Goal: Check status: Check status

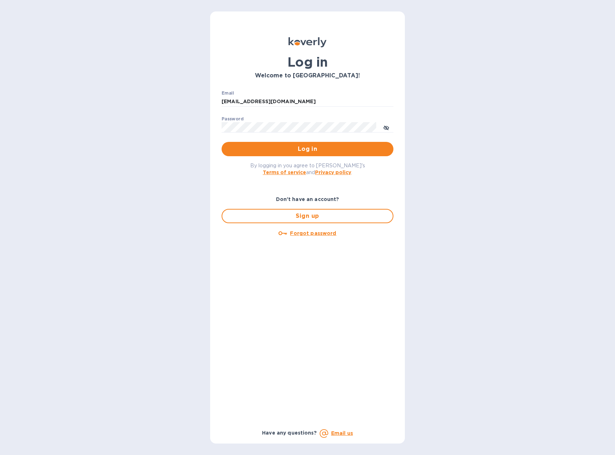
click at [309, 148] on span "Log in" at bounding box center [307, 149] width 160 height 9
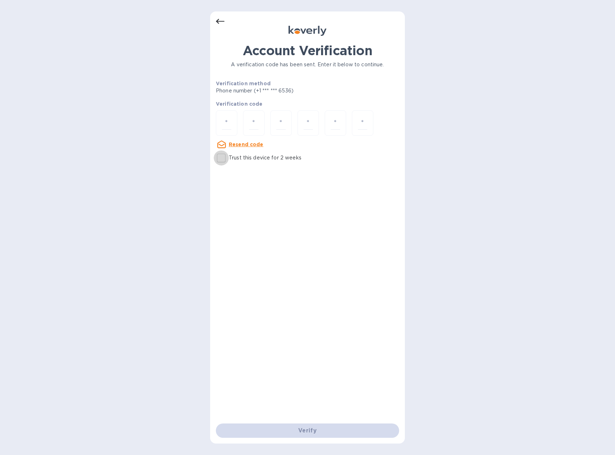
click at [221, 156] on input "Trust this device for 2 weeks" at bounding box center [221, 157] width 15 height 15
checkbox input "true"
click at [225, 125] on input "number" at bounding box center [226, 122] width 9 height 13
type input "1"
type input "5"
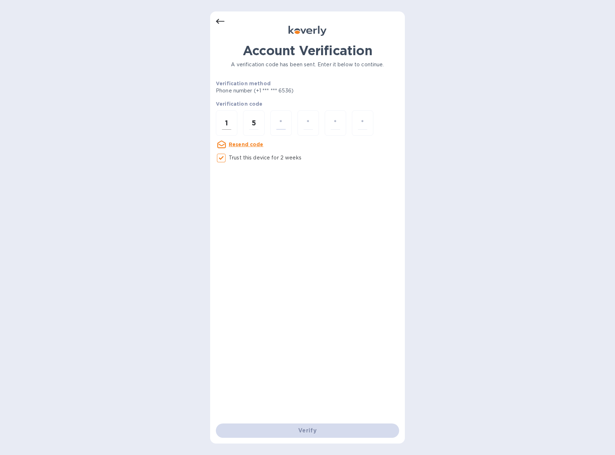
type input "0"
type input "8"
type input "3"
type input "0"
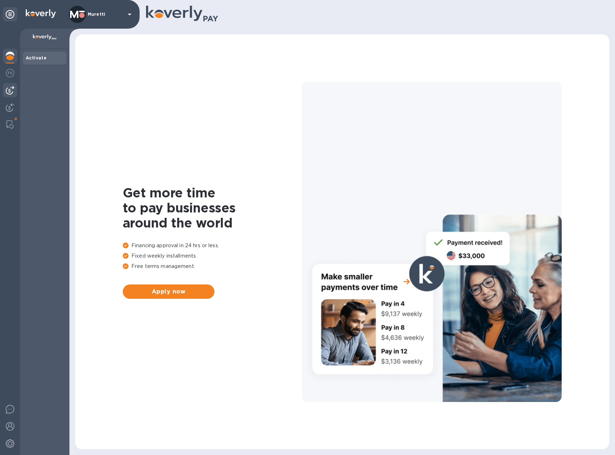
click at [6, 88] on img at bounding box center [10, 90] width 9 height 9
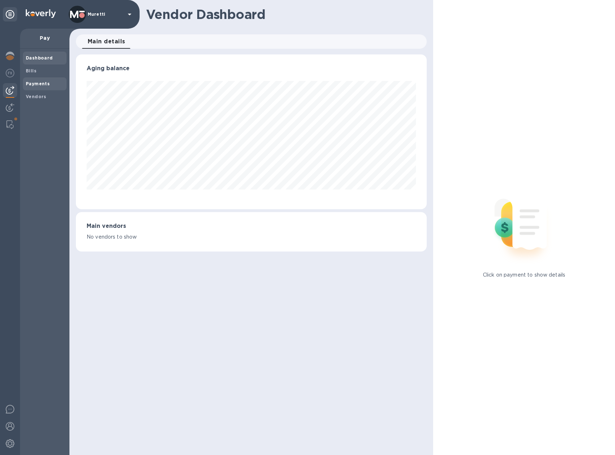
click at [33, 85] on b "Payments" at bounding box center [38, 83] width 24 height 5
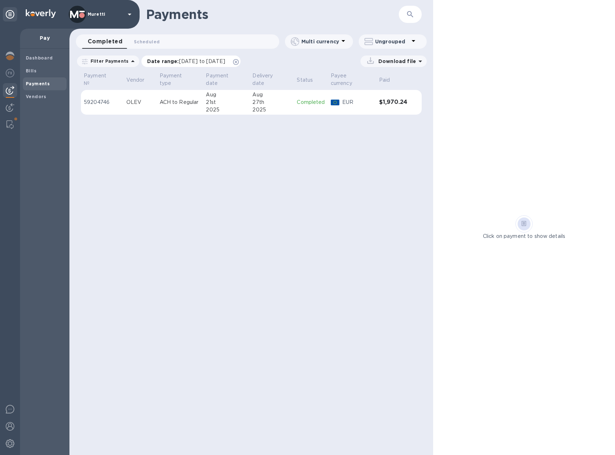
click at [239, 62] on icon at bounding box center [236, 62] width 6 height 6
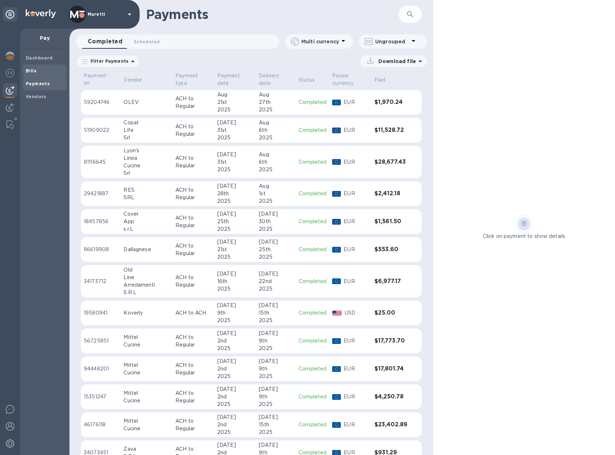
click at [38, 71] on span "Bills" at bounding box center [45, 70] width 38 height 7
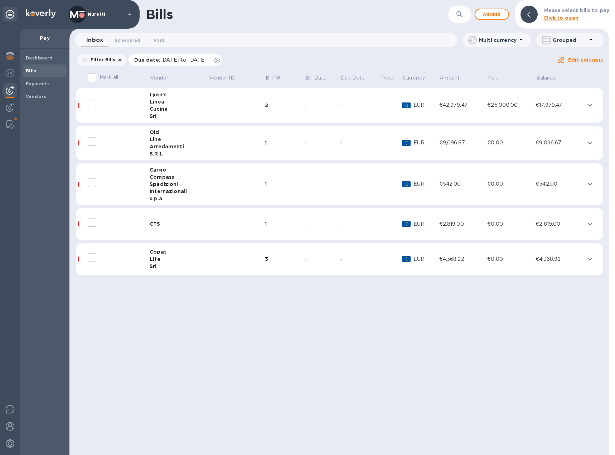
click at [214, 61] on span "Due date : [DATE] to [DATE]" at bounding box center [174, 59] width 80 height 7
click at [220, 59] on icon at bounding box center [217, 61] width 6 height 6
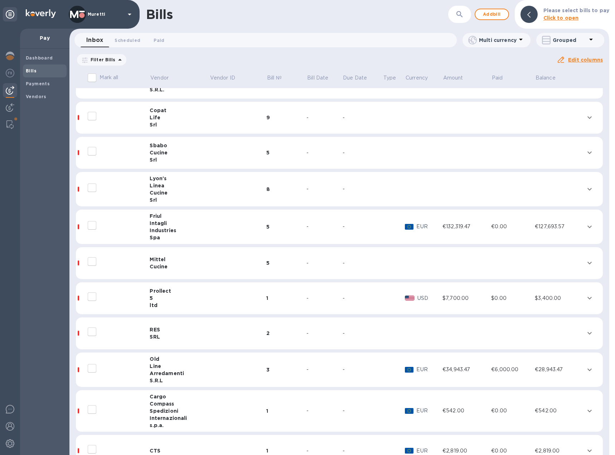
scroll to position [43, 0]
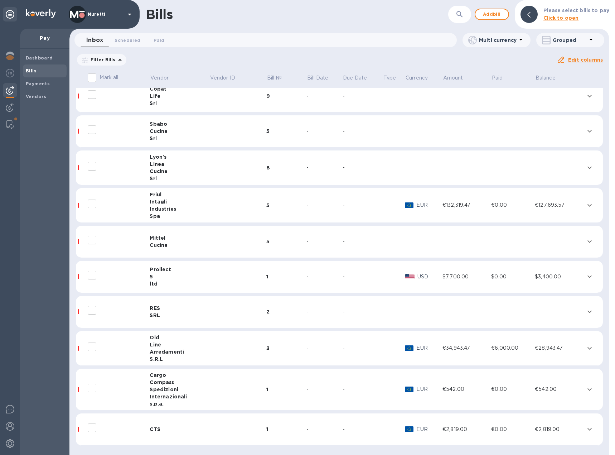
click at [164, 241] on div "Cucine" at bounding box center [180, 244] width 60 height 7
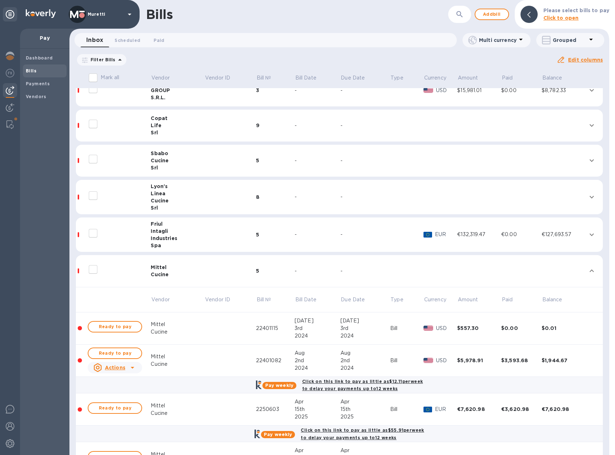
scroll to position [0, 0]
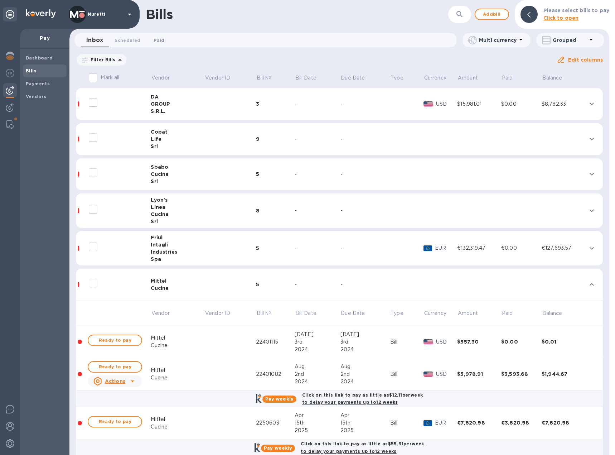
click at [154, 40] on span "Paid 0" at bounding box center [159, 41] width 11 height 8
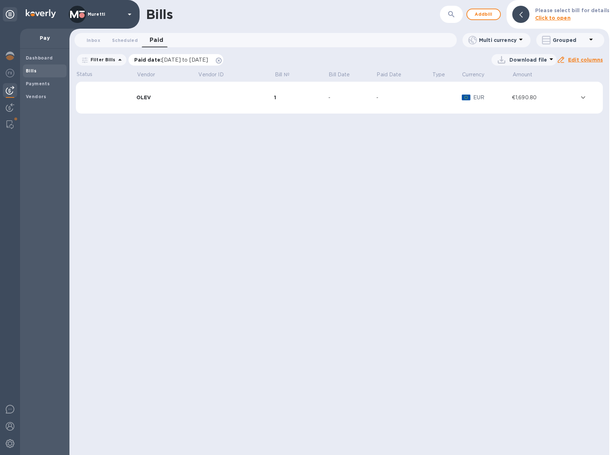
click at [222, 60] on icon at bounding box center [219, 61] width 6 height 6
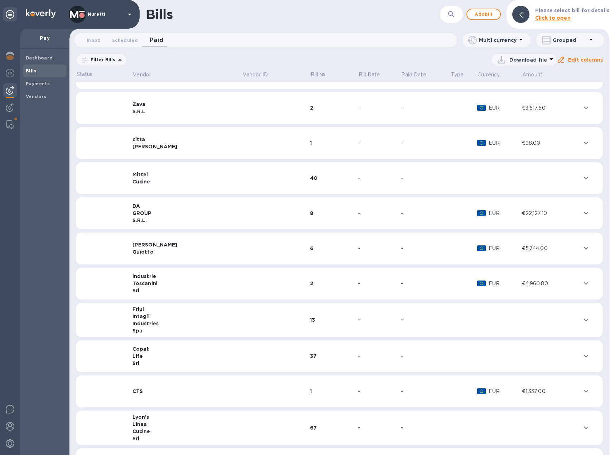
scroll to position [16, 0]
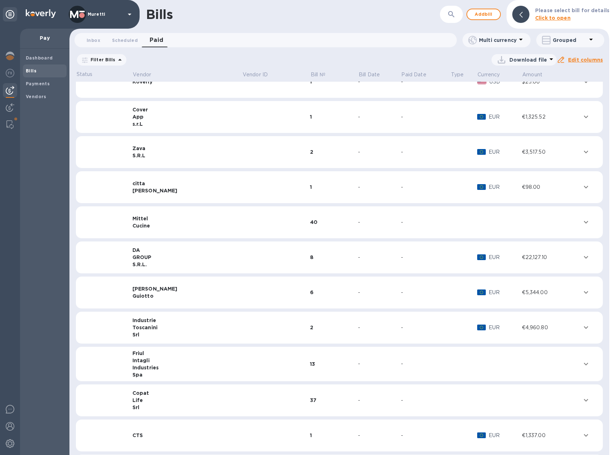
click at [157, 218] on div "Mittel" at bounding box center [187, 218] width 110 height 7
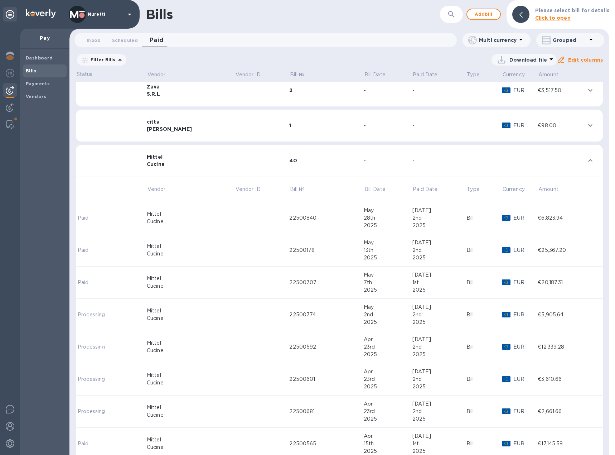
scroll to position [87, 0]
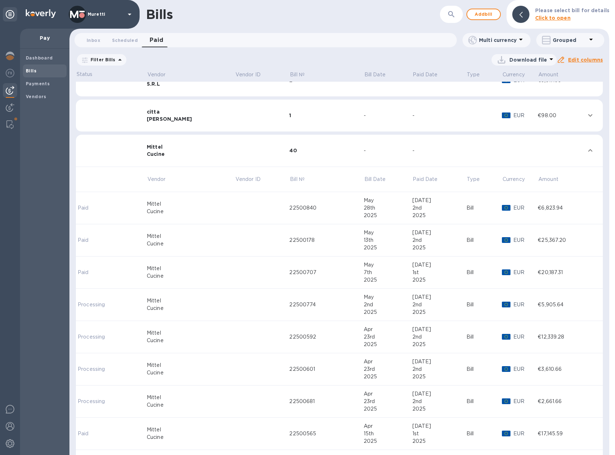
click at [242, 240] on td at bounding box center [262, 240] width 55 height 32
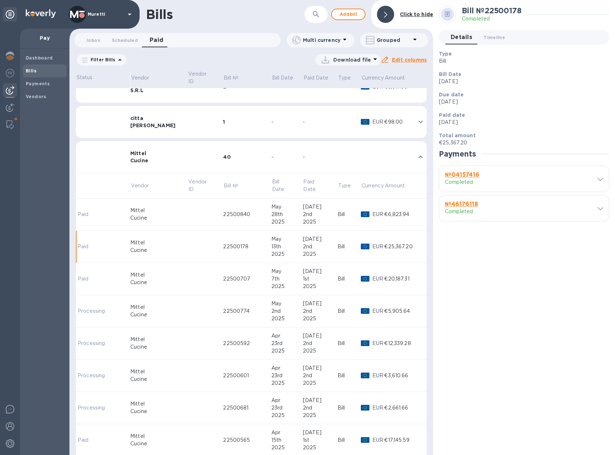
click at [567, 175] on div "№ 04157416 Completed" at bounding box center [517, 178] width 148 height 17
click at [600, 179] on icon at bounding box center [600, 179] width 6 height 3
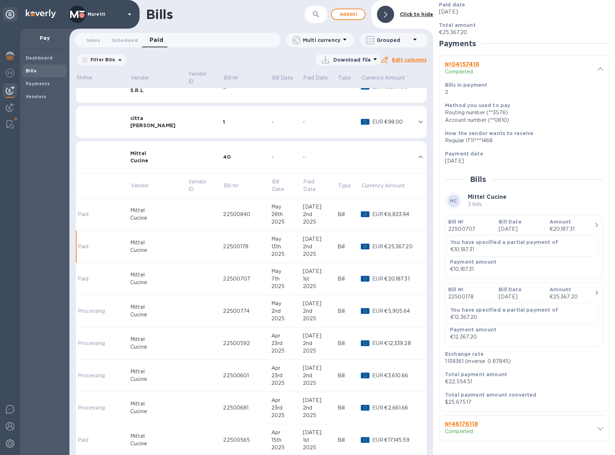
scroll to position [111, 0]
click at [598, 427] on icon at bounding box center [600, 427] width 6 height 3
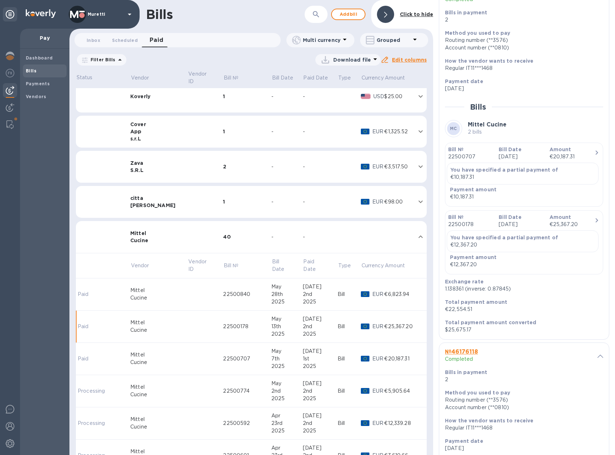
scroll to position [0, 0]
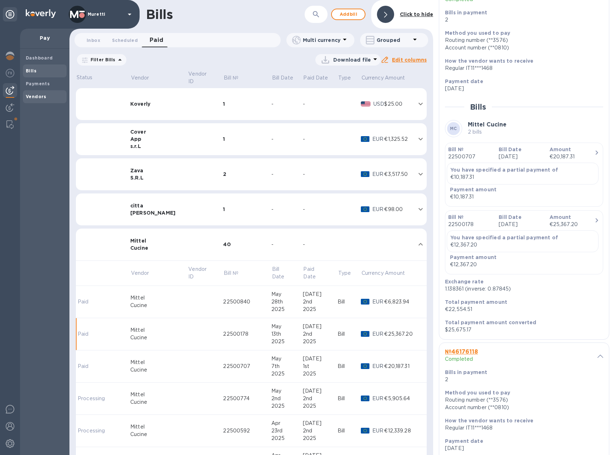
click at [34, 94] on b "Vendors" at bounding box center [36, 96] width 21 height 5
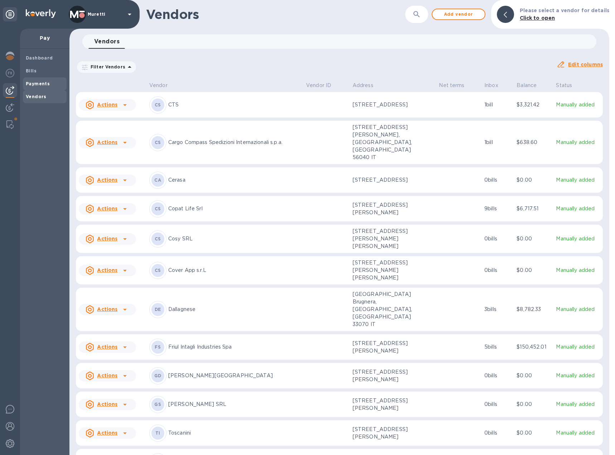
click at [38, 79] on div "Payments" at bounding box center [45, 83] width 44 height 13
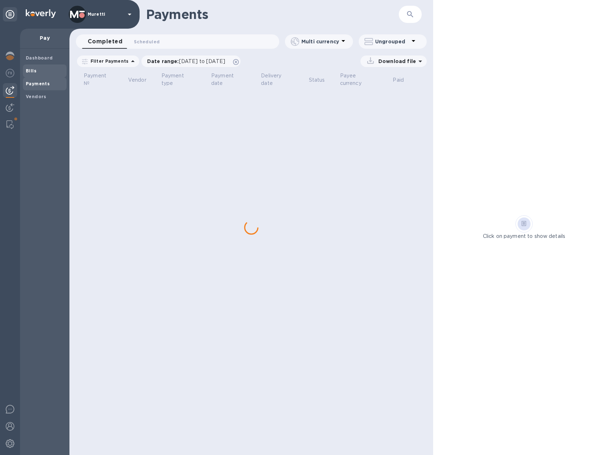
click at [33, 71] on b "Bills" at bounding box center [31, 70] width 11 height 5
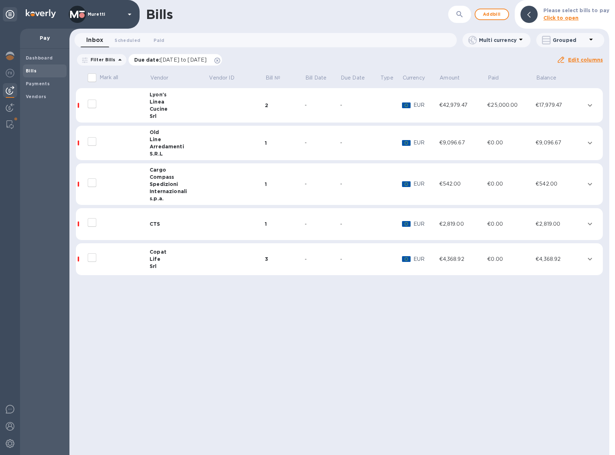
click at [220, 59] on icon at bounding box center [217, 61] width 6 height 6
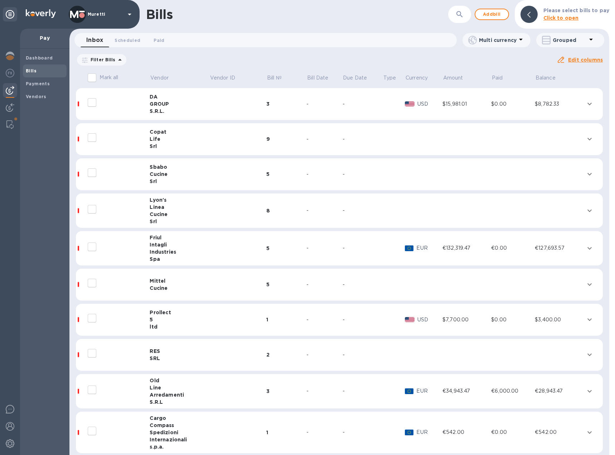
click at [160, 292] on td "Mittel Cucine" at bounding box center [180, 284] width 60 height 32
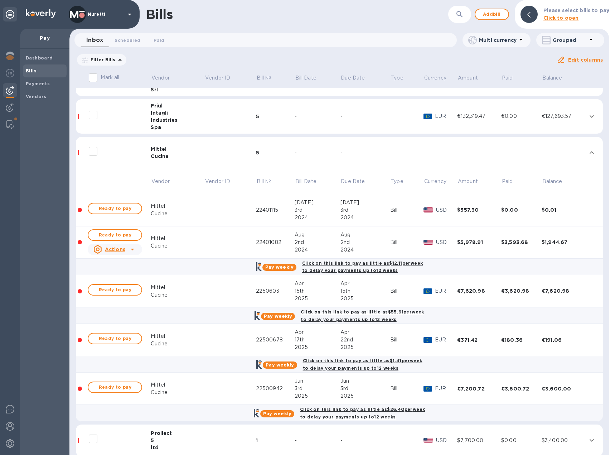
scroll to position [179, 0]
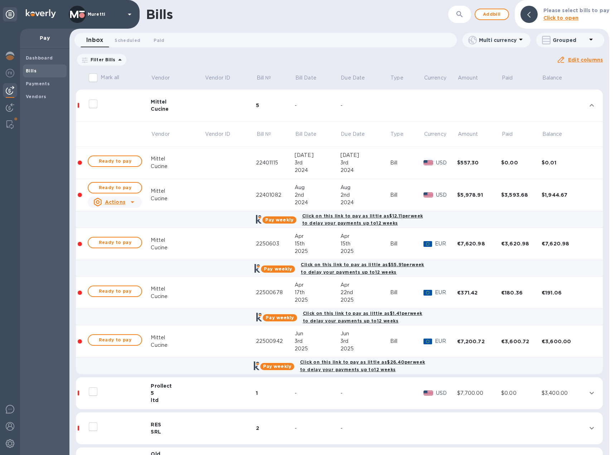
click at [248, 341] on td at bounding box center [229, 341] width 51 height 32
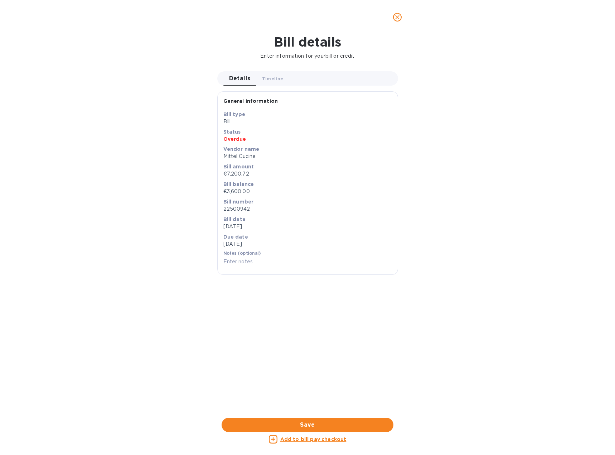
click at [395, 16] on icon "close" at bounding box center [397, 17] width 7 height 7
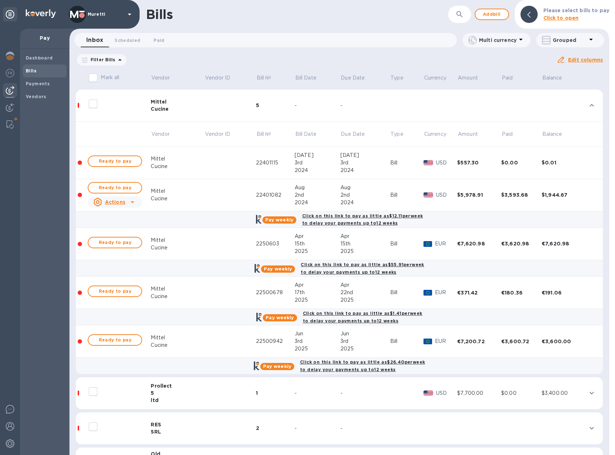
click at [176, 108] on div "Cucine" at bounding box center [178, 108] width 54 height 7
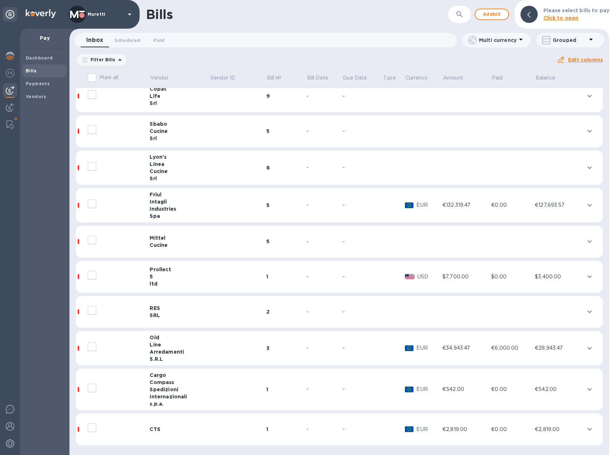
scroll to position [0, 0]
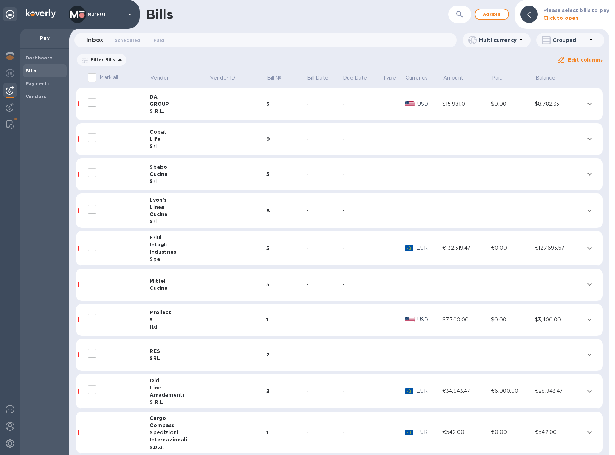
click at [163, 135] on div "Life" at bounding box center [180, 138] width 60 height 7
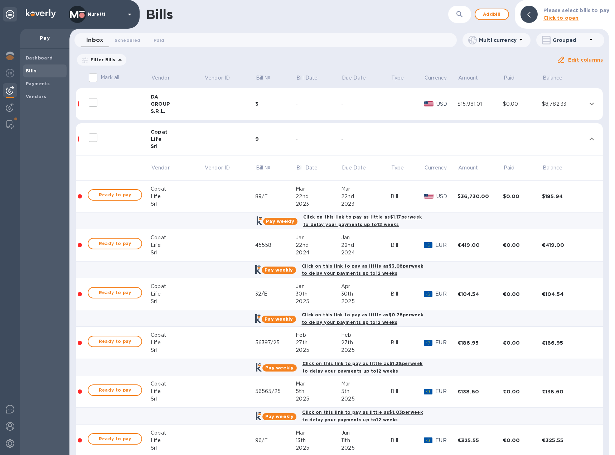
click at [169, 134] on div "Copat" at bounding box center [177, 131] width 53 height 7
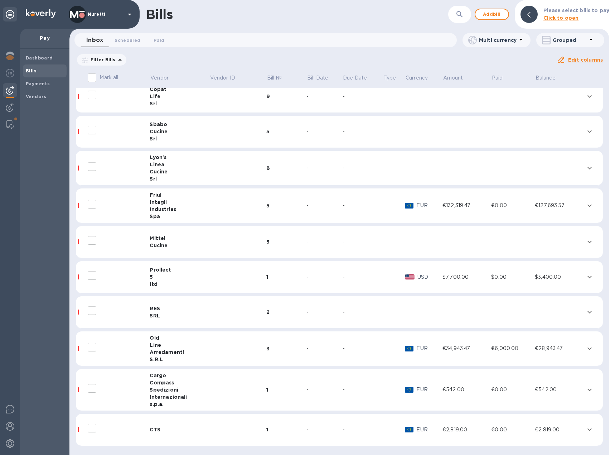
scroll to position [43, 0]
click at [166, 357] on div "S.R.L" at bounding box center [180, 358] width 60 height 7
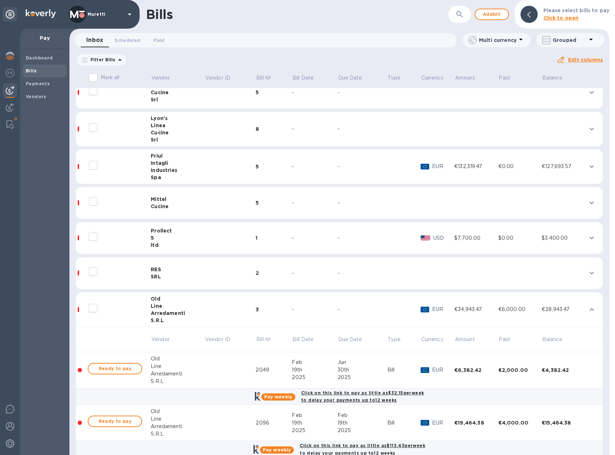
scroll to position [226, 0]
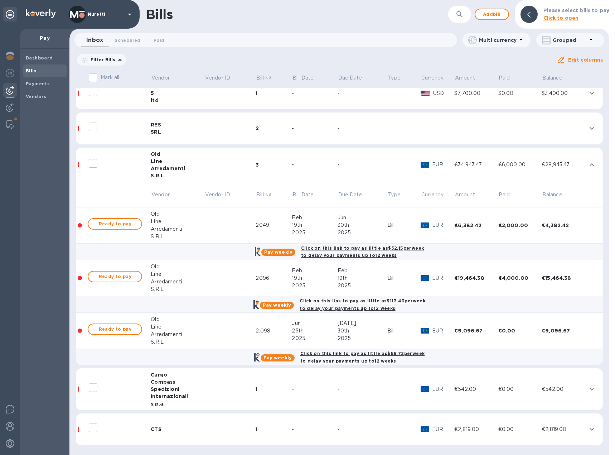
click at [183, 437] on td "CTS" at bounding box center [178, 429] width 54 height 32
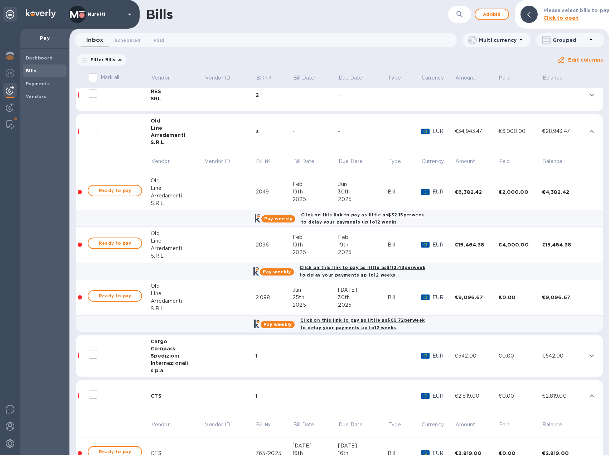
scroll to position [300, 0]
